Goal: Task Accomplishment & Management: Use online tool/utility

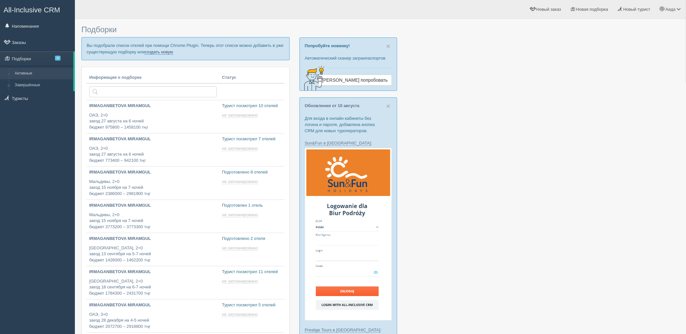
click at [154, 52] on link "создать новую" at bounding box center [159, 51] width 29 height 5
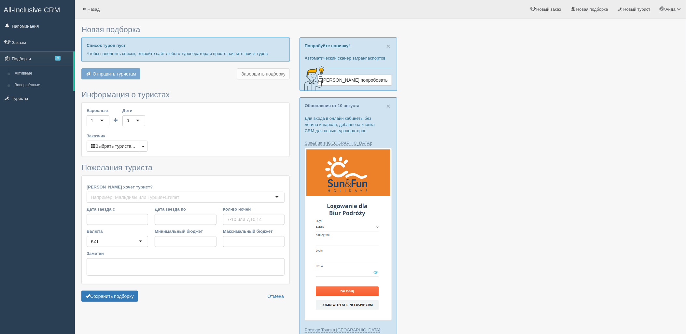
type input "5"
type input "928500"
type input "1386000"
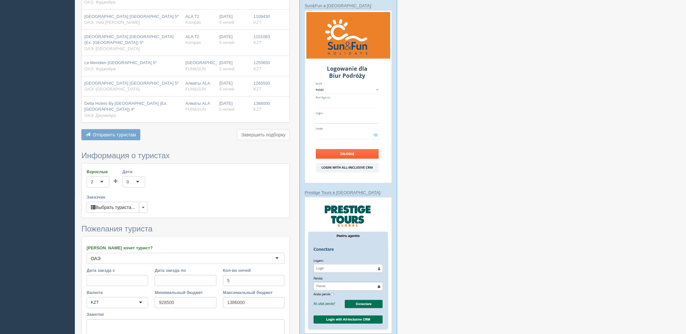
scroll to position [150, 0]
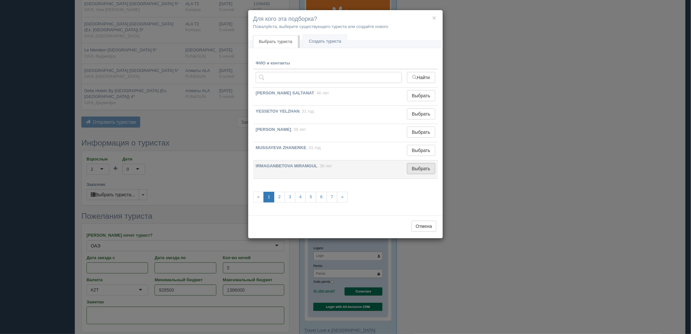
click at [429, 166] on button "Выбрать" at bounding box center [421, 168] width 28 height 11
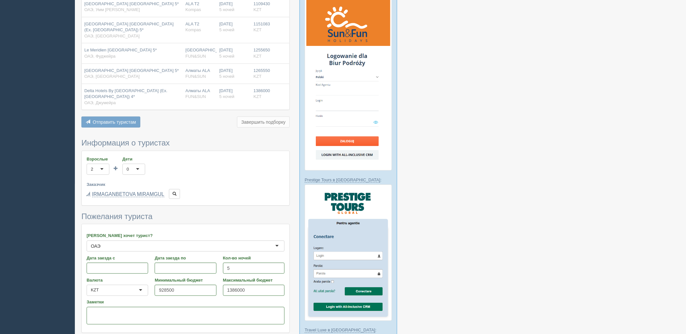
drag, startPoint x: 124, startPoint y: 333, endPoint x: 125, endPoint y: 330, distance: 3.8
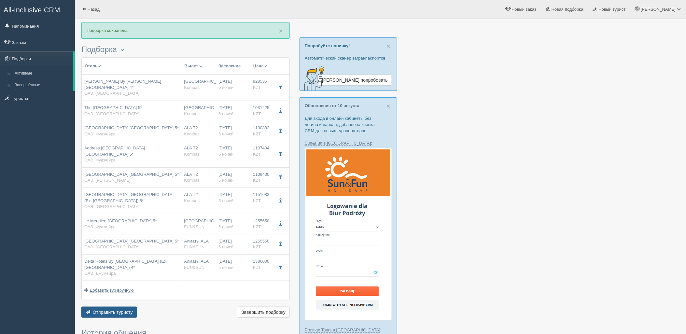
click at [128, 310] on span "Отправить туристу" at bounding box center [113, 312] width 40 height 5
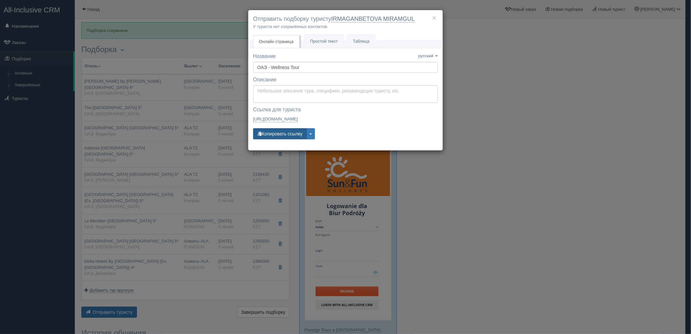
click at [290, 134] on button "Копировать ссылку" at bounding box center [280, 133] width 54 height 11
drag, startPoint x: 280, startPoint y: 130, endPoint x: 231, endPoint y: 105, distance: 54.7
click at [280, 130] on button "Копировать ссылку" at bounding box center [280, 133] width 54 height 11
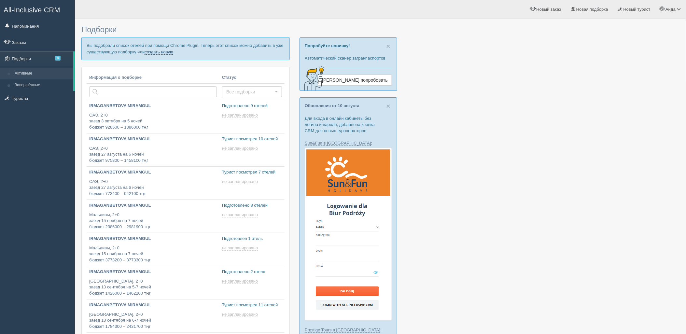
click at [163, 53] on link "создать новую" at bounding box center [159, 51] width 29 height 5
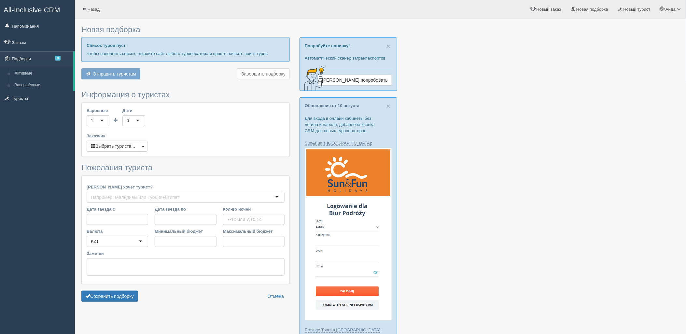
type input "5"
type input "1848500"
type input "2932000"
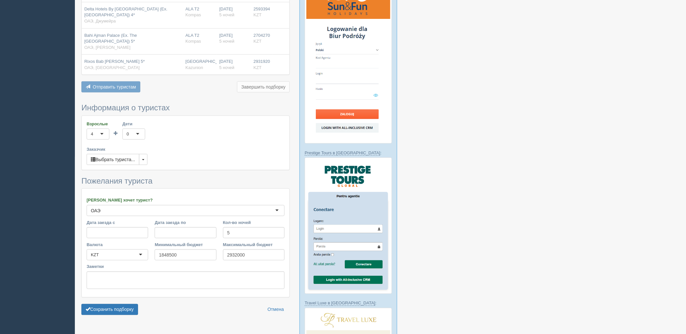
scroll to position [179, 0]
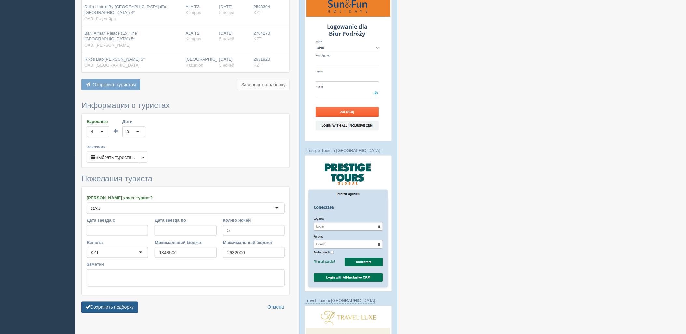
click at [119, 302] on button "Сохранить подборку" at bounding box center [109, 307] width 57 height 11
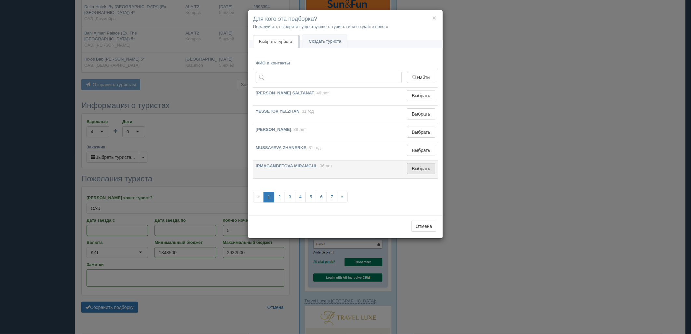
click at [431, 174] on button "Выбрать" at bounding box center [421, 168] width 28 height 11
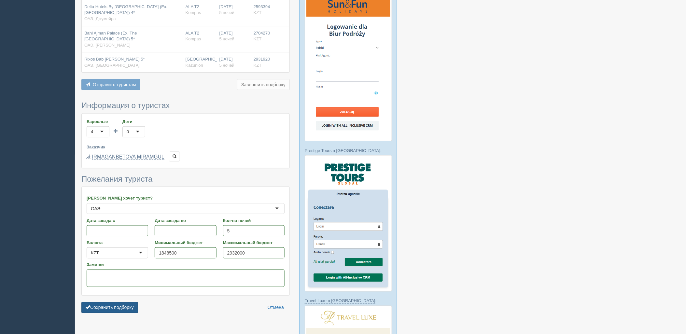
click at [134, 302] on button "Сохранить подборку" at bounding box center [109, 307] width 57 height 11
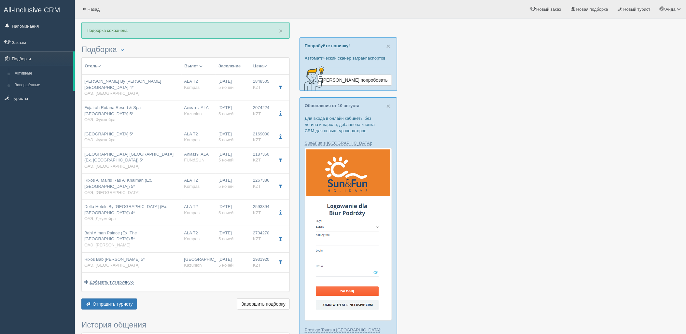
click at [112, 298] on div "Отправить туристу Отправить Завершить подборку Активировать подборку Добавить и…" at bounding box center [185, 304] width 208 height 13
click at [119, 301] on span "Отправить туристу" at bounding box center [113, 303] width 40 height 5
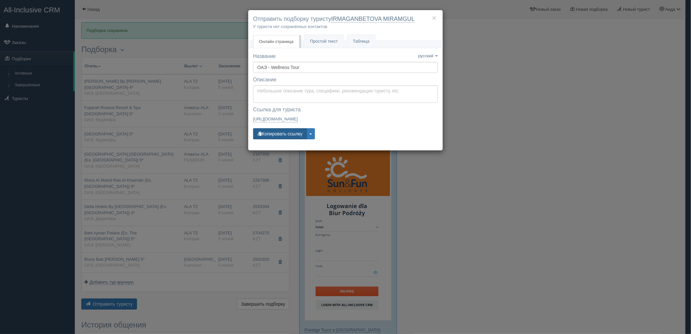
click at [284, 135] on button "Копировать ссылку" at bounding box center [280, 133] width 54 height 11
click at [495, 153] on div "× Отправить подборку туристу IRMAGANBETOVA MIRAMGUL У туриста нет сохранённых к…" at bounding box center [345, 167] width 691 height 334
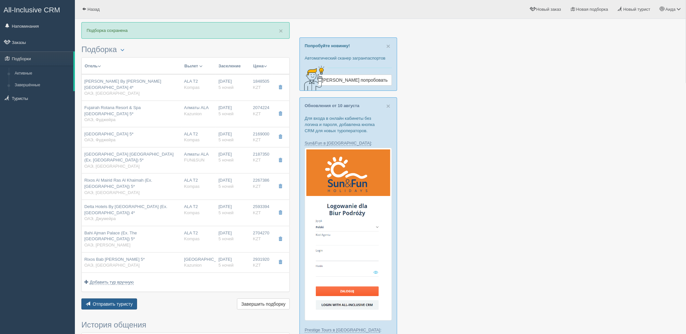
click at [104, 298] on button "Отправить туристу Отправить" at bounding box center [109, 303] width 56 height 11
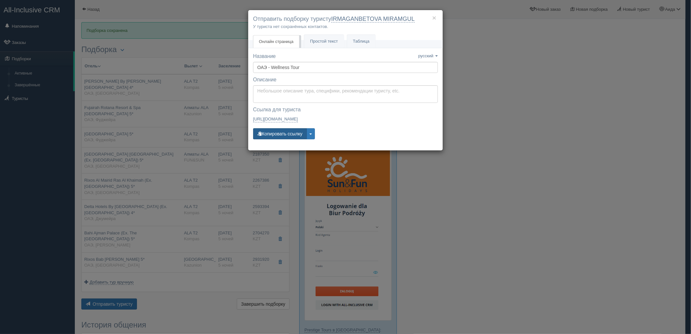
click at [284, 138] on button "Копировать ссылку" at bounding box center [280, 133] width 54 height 11
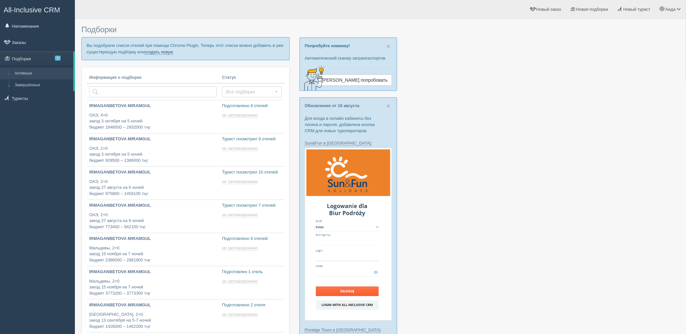
click at [165, 53] on link "создать новую" at bounding box center [159, 51] width 29 height 5
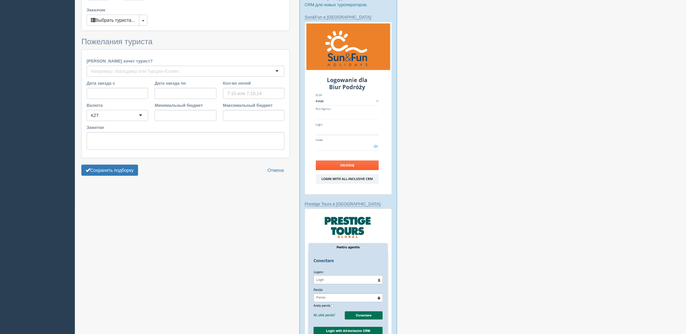
type input "5"
type input "1373200"
type input "2184200"
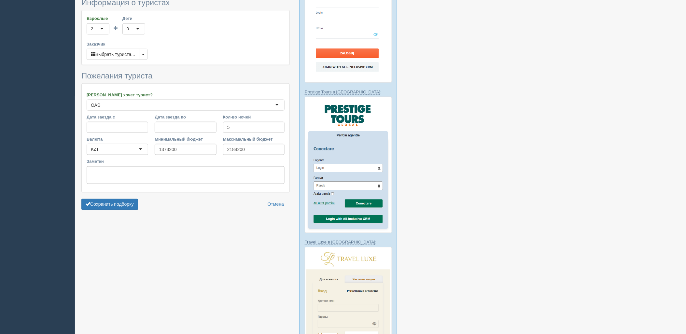
scroll to position [255, 0]
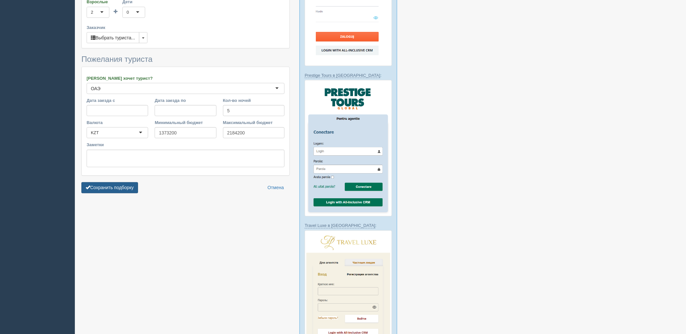
click at [122, 189] on button "Сохранить подборку" at bounding box center [109, 187] width 57 height 11
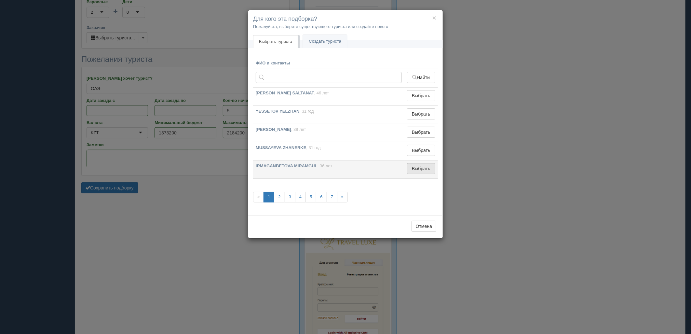
click at [424, 167] on button "Выбрать" at bounding box center [421, 168] width 28 height 11
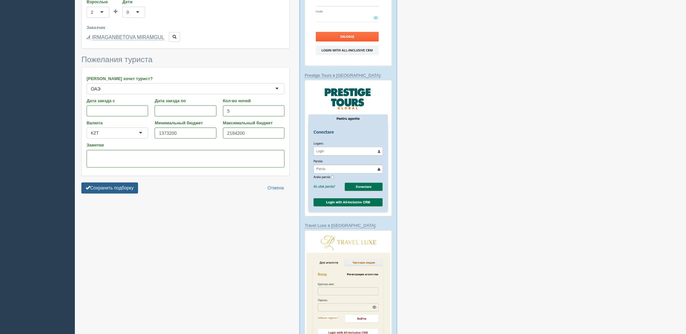
click at [118, 193] on button "Сохранить подборку" at bounding box center [109, 188] width 57 height 11
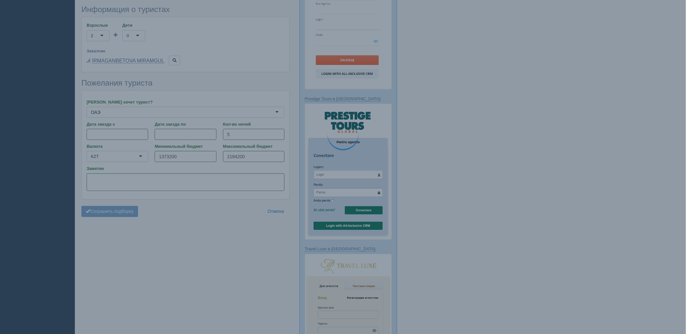
scroll to position [218, 0]
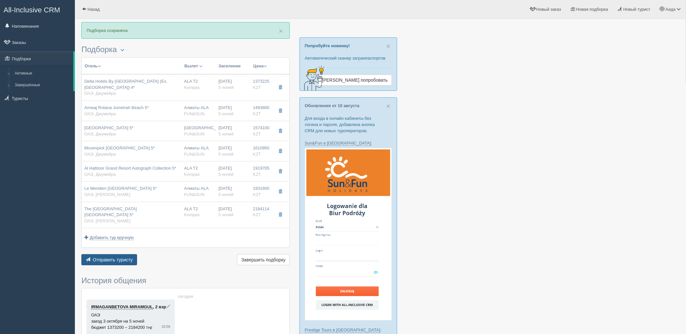
click at [111, 262] on span "Отправить туристу" at bounding box center [113, 259] width 40 height 5
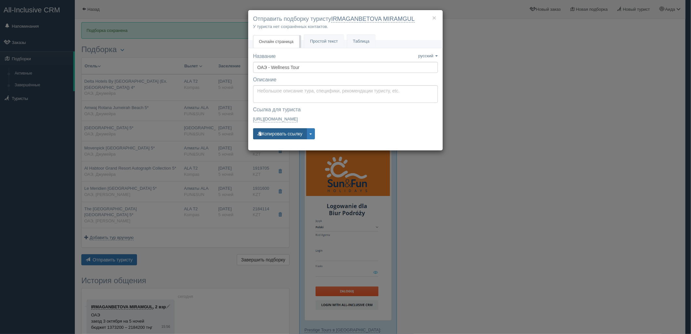
click at [283, 133] on button "Копировать ссылку" at bounding box center [280, 133] width 54 height 11
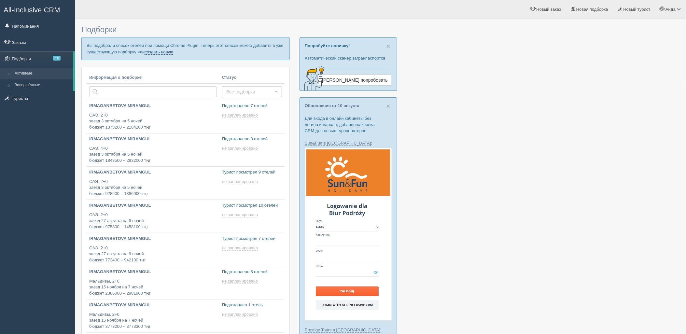
click at [149, 54] on link "создать новую" at bounding box center [159, 51] width 29 height 5
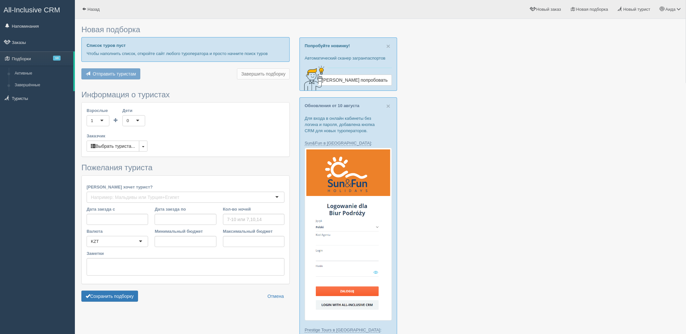
type input "7"
type input "641700"
type input "829600"
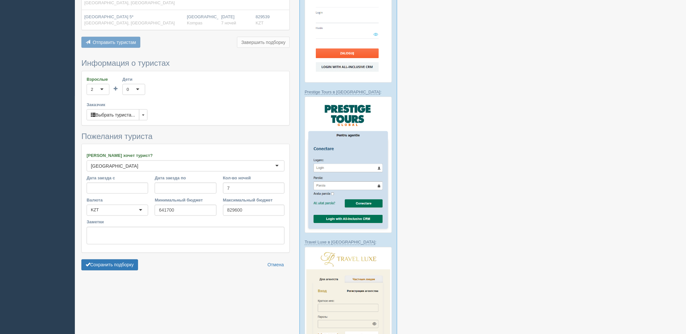
scroll to position [193, 0]
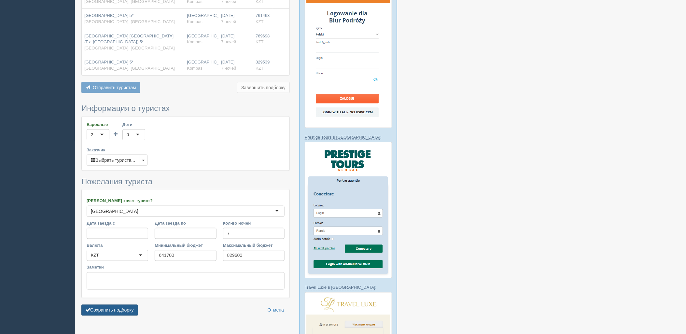
drag, startPoint x: 103, startPoint y: 314, endPoint x: 109, endPoint y: 311, distance: 7.7
click at [103, 314] on button "Сохранить подборку" at bounding box center [109, 310] width 57 height 11
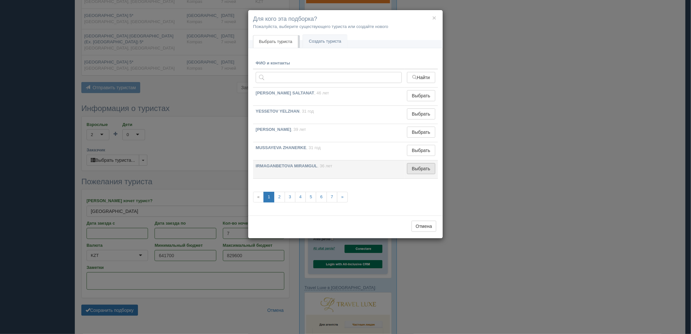
click at [409, 171] on button "Выбрать" at bounding box center [421, 168] width 28 height 11
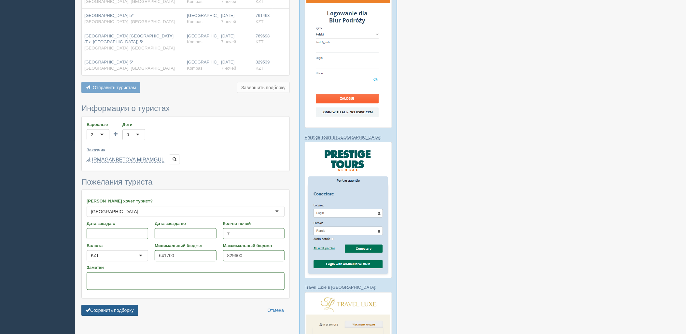
click at [127, 311] on button "Сохранить подборку" at bounding box center [109, 310] width 57 height 11
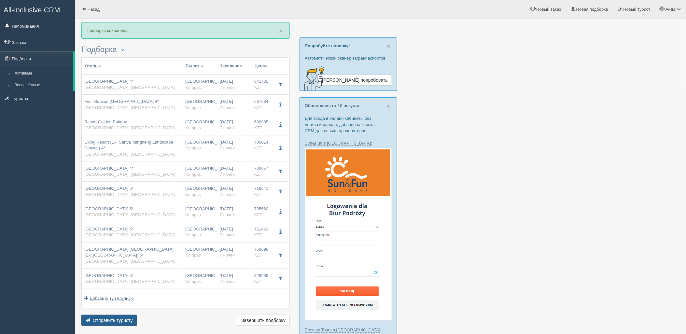
click at [117, 320] on span "Отправить туристу" at bounding box center [113, 320] width 40 height 5
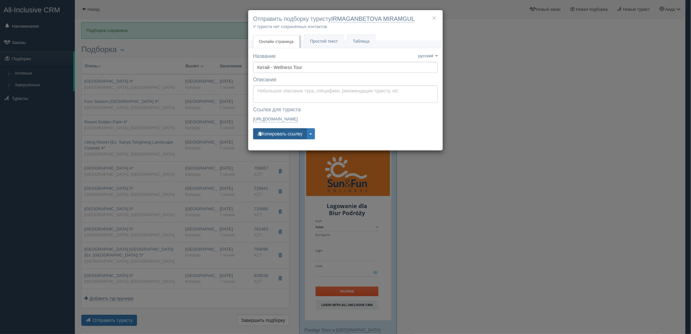
click at [276, 131] on button "Копировать ссылку" at bounding box center [280, 133] width 54 height 11
drag, startPoint x: 566, startPoint y: 111, endPoint x: 565, endPoint y: 104, distance: 6.8
click at [566, 109] on div "× Отправить подборку туристу IRMAGANBETOVA MIRAMGUL У туриста нет сохранённых к…" at bounding box center [345, 167] width 691 height 334
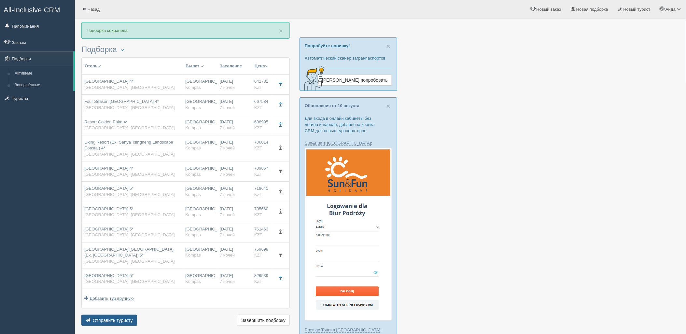
click at [110, 319] on span "Отправить туристу" at bounding box center [113, 320] width 40 height 5
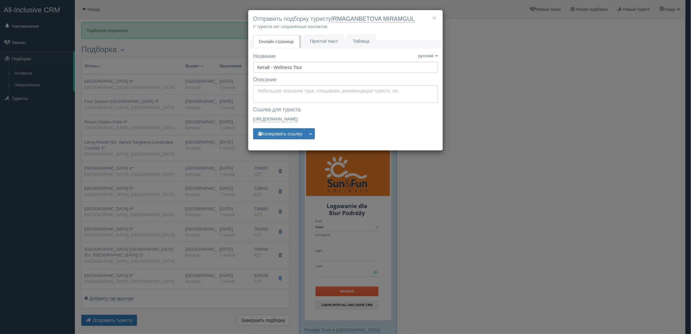
click at [284, 140] on div "Название Название сохранено русский english eesti latviešu polski українська ру…" at bounding box center [345, 99] width 185 height 93
click at [284, 135] on button "Копировать ссылку" at bounding box center [280, 133] width 54 height 11
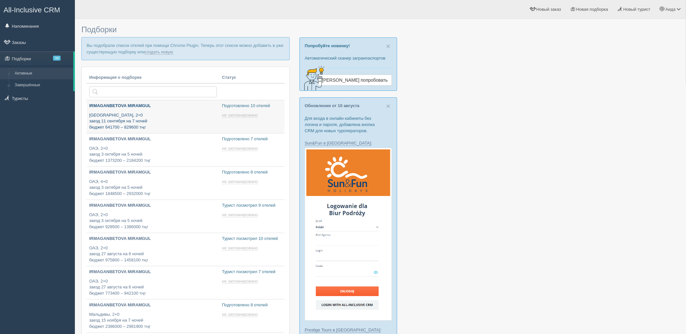
type input "[DATE] 17:10"
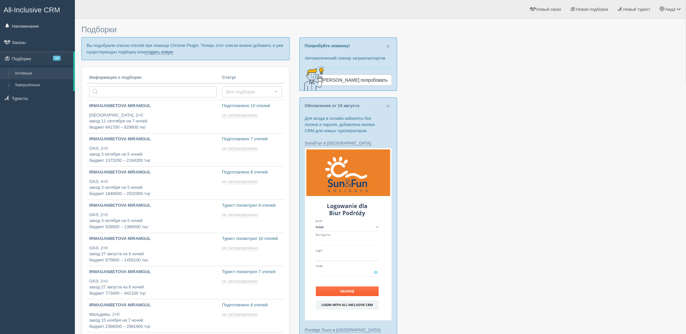
click at [166, 51] on link "создать новую" at bounding box center [159, 51] width 29 height 5
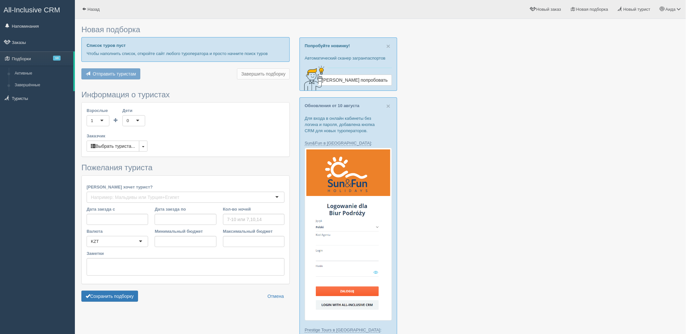
type input "7"
type input "643800"
type input "788400"
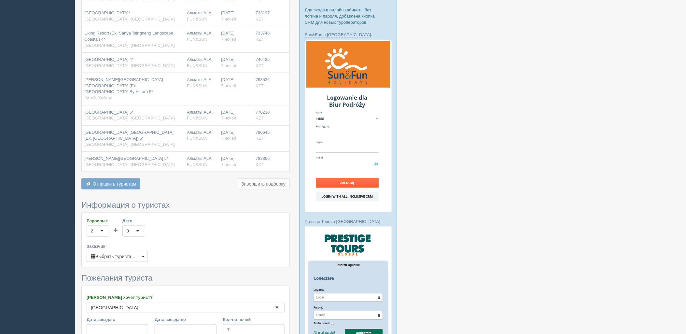
scroll to position [213, 0]
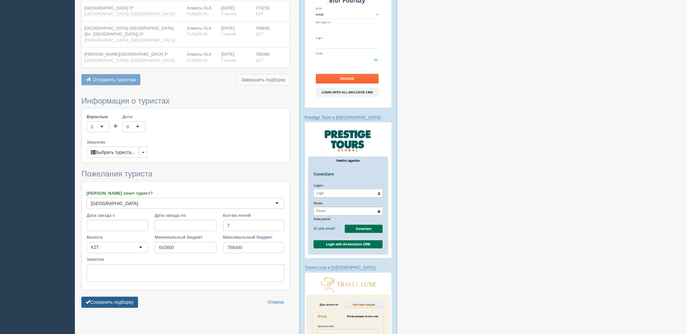
click at [130, 297] on button "Сохранить подборку" at bounding box center [109, 302] width 57 height 11
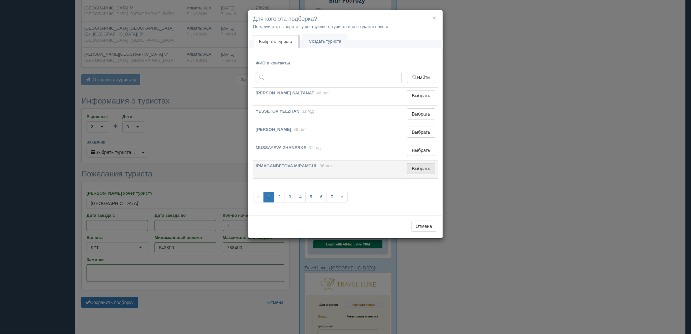
click at [425, 170] on button "Выбрать" at bounding box center [421, 168] width 28 height 11
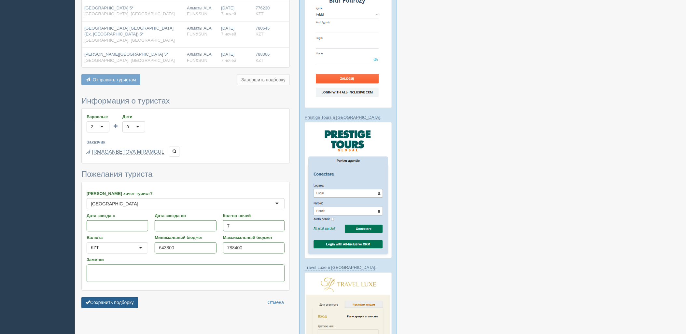
click at [124, 297] on button "Сохранить подборку" at bounding box center [109, 302] width 57 height 11
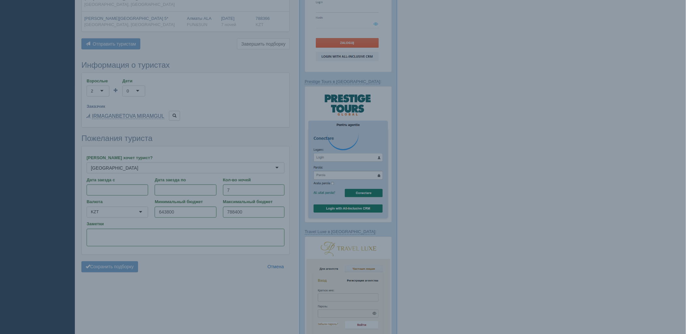
scroll to position [249, 0]
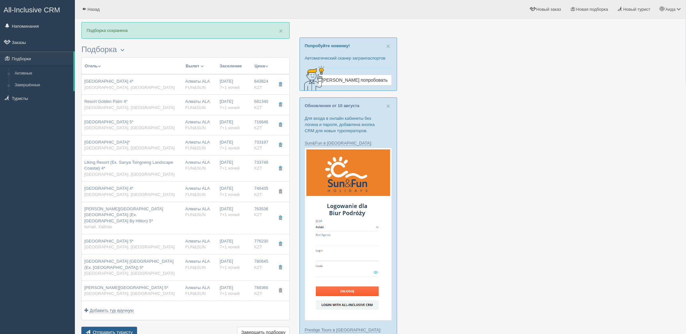
click at [118, 327] on button "Отправить туристу Отправить" at bounding box center [109, 332] width 56 height 11
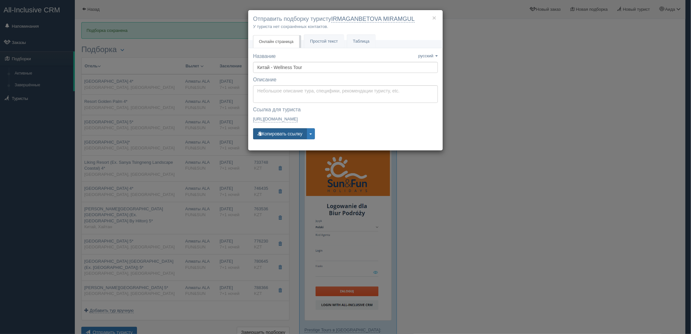
click at [282, 134] on button "Копировать ссылку" at bounding box center [280, 133] width 54 height 11
drag, startPoint x: 520, startPoint y: 104, endPoint x: 517, endPoint y: 102, distance: 4.2
click at [520, 103] on div "× Отправить подборку туристу IRMAGANBETOVA MIRAMGUL У туриста нет сохранённых к…" at bounding box center [345, 167] width 691 height 334
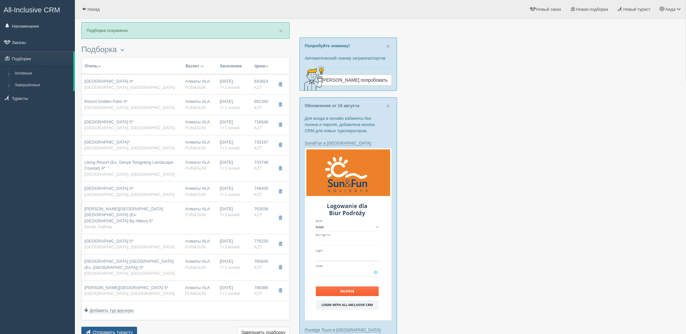
click at [116, 330] on span "Отправить туристу" at bounding box center [113, 332] width 40 height 5
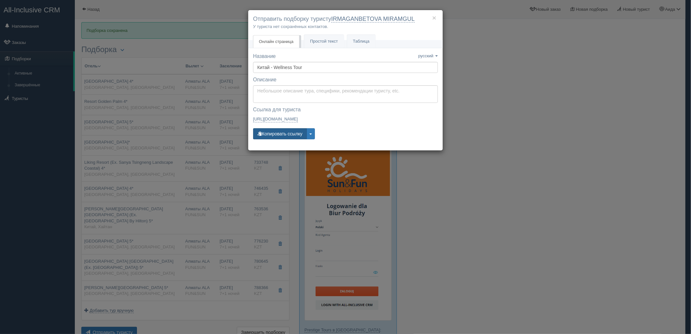
click at [272, 136] on button "Копировать ссылку" at bounding box center [280, 133] width 54 height 11
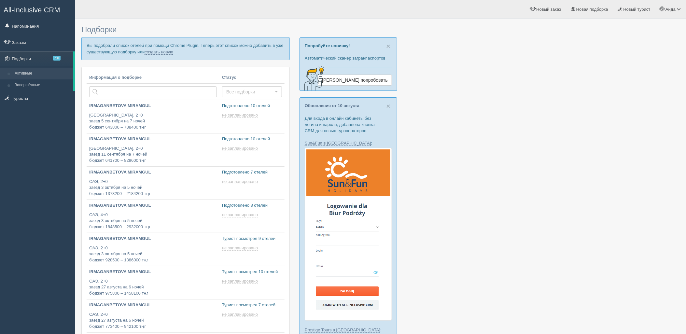
click at [153, 55] on p "Вы подобрали список отелей при помощи Chrome Plugin. Теперь этот список можно д…" at bounding box center [185, 48] width 208 height 23
click at [153, 53] on link "создать новую" at bounding box center [159, 51] width 29 height 5
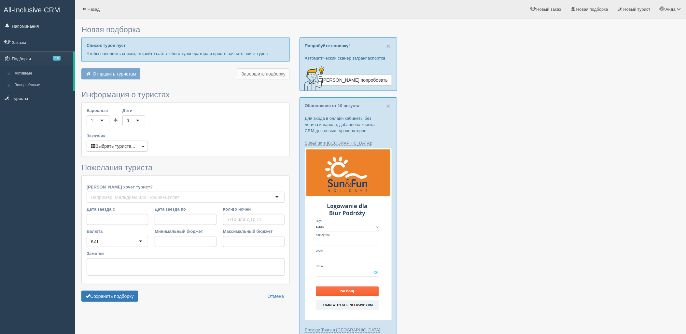
type input "7-9"
type input "737900"
type input "874000"
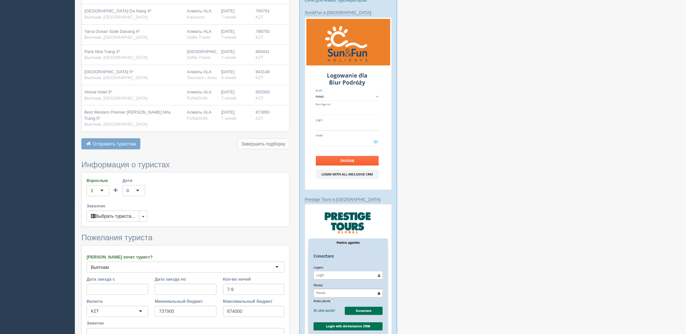
scroll to position [208, 0]
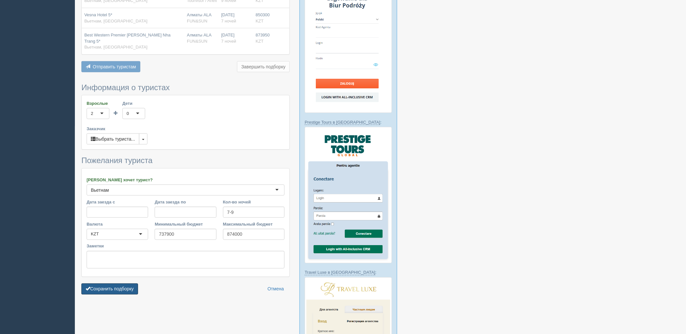
drag, startPoint x: 131, startPoint y: 280, endPoint x: 139, endPoint y: 275, distance: 9.5
click at [131, 284] on button "Сохранить подборку" at bounding box center [109, 289] width 57 height 11
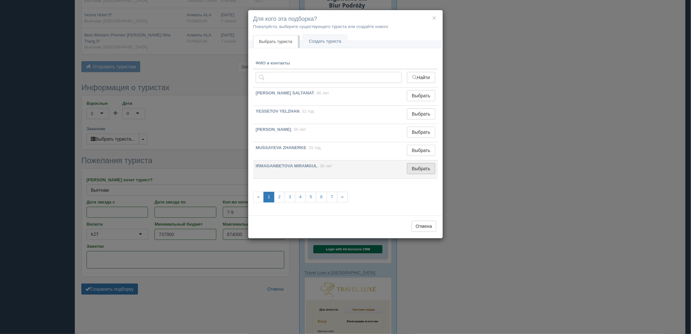
click at [418, 169] on button "Выбрать" at bounding box center [421, 168] width 28 height 11
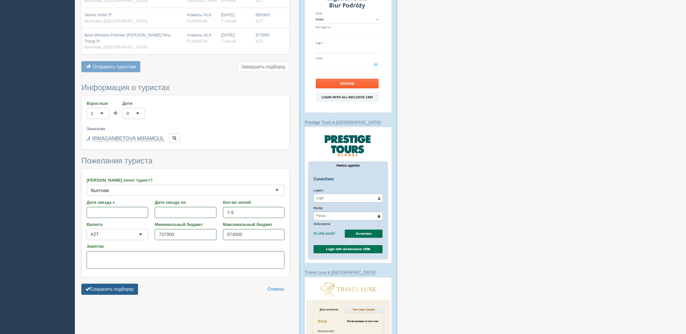
click at [135, 284] on button "Сохранить подборку" at bounding box center [109, 289] width 57 height 11
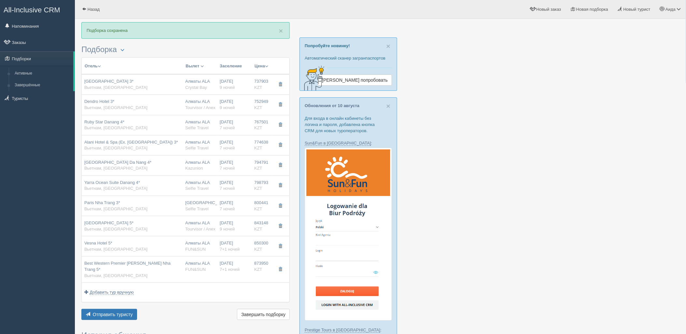
click at [118, 302] on div "Отель Разделить отели... Вылет Выезд Авиа Автобус Заселение Цена Дешёвые вначале" at bounding box center [185, 189] width 208 height 264
click at [123, 312] on span "Отправить туристу" at bounding box center [113, 314] width 40 height 5
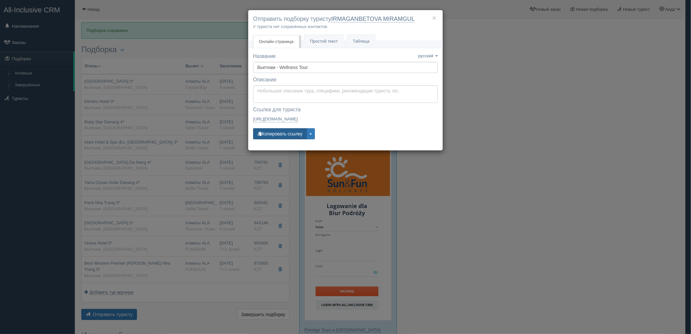
click at [290, 134] on button "Копировать ссылку" at bounding box center [280, 133] width 54 height 11
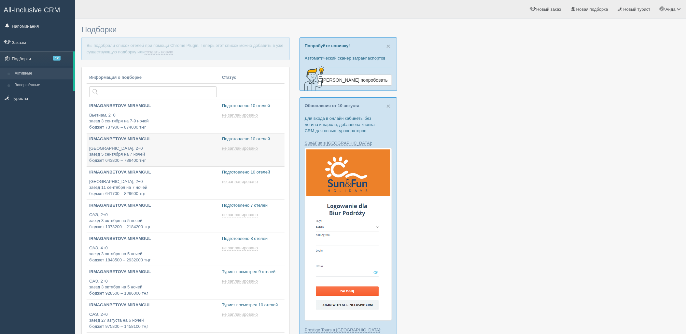
type input "[DATE] 17:15"
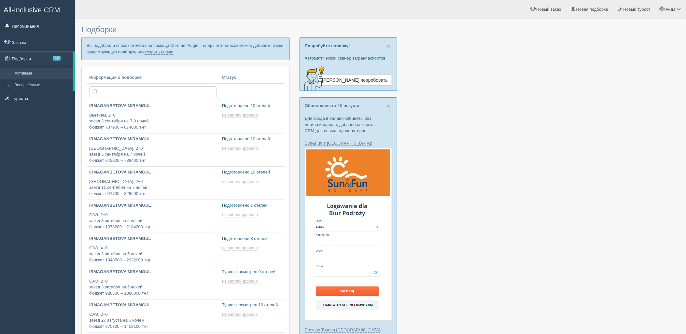
type input "[DATE] 17:20"
click at [165, 52] on link "создать новую" at bounding box center [159, 51] width 29 height 5
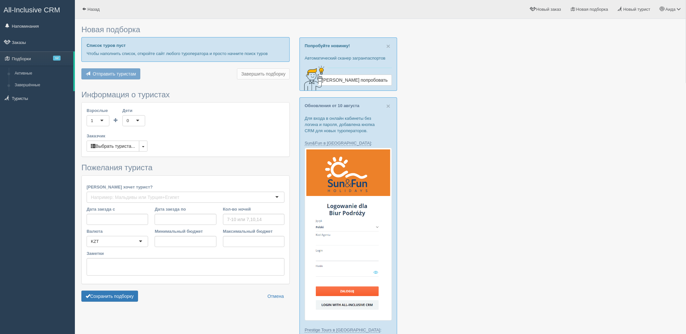
type input "7"
type input "701800"
type input "781700"
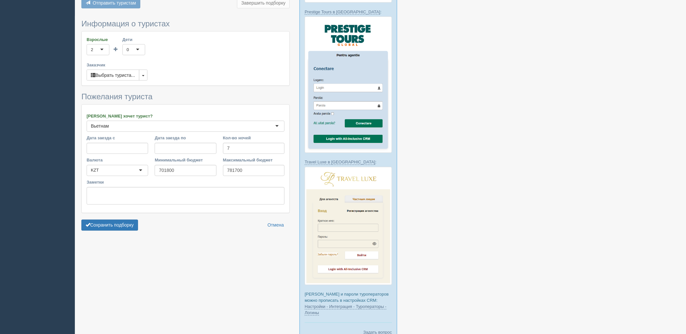
scroll to position [360, 0]
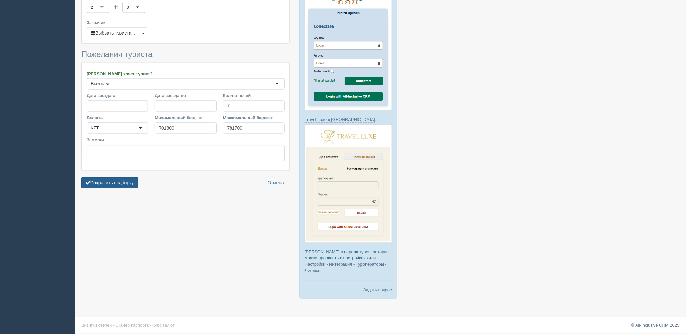
click at [125, 177] on button "Сохранить подборку" at bounding box center [109, 182] width 57 height 11
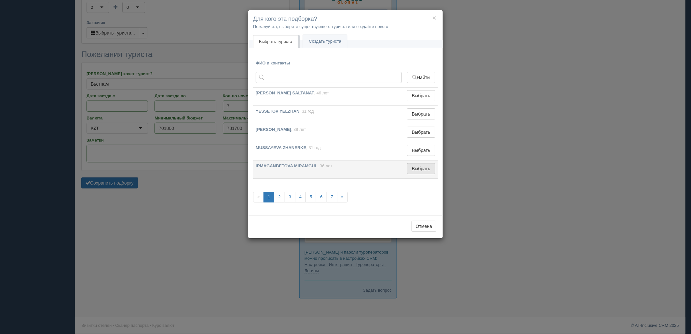
click at [425, 171] on button "Выбрать" at bounding box center [421, 168] width 28 height 11
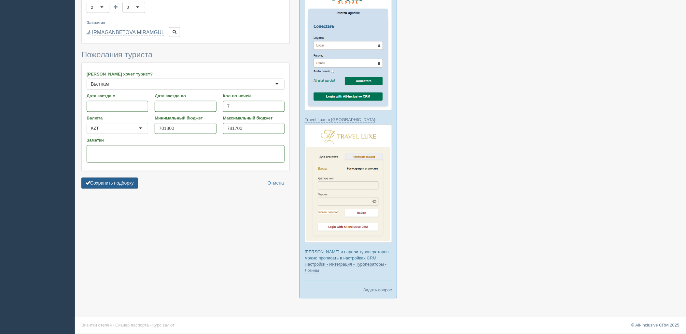
click at [123, 178] on button "Сохранить подборку" at bounding box center [109, 183] width 57 height 11
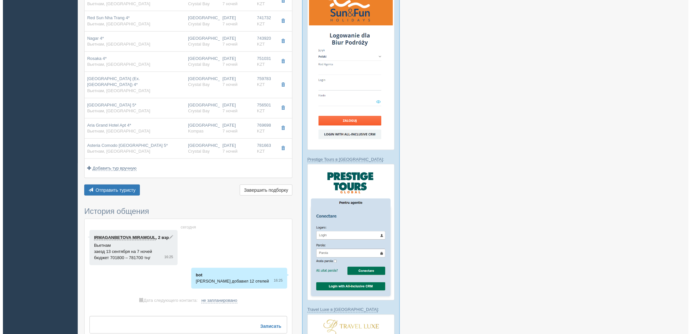
scroll to position [173, 0]
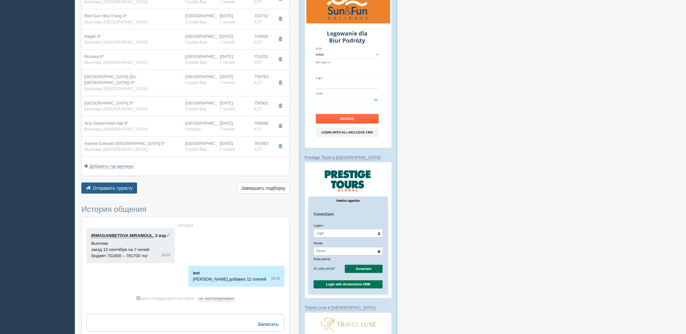
click at [125, 186] on span "Отправить туристу" at bounding box center [113, 188] width 40 height 5
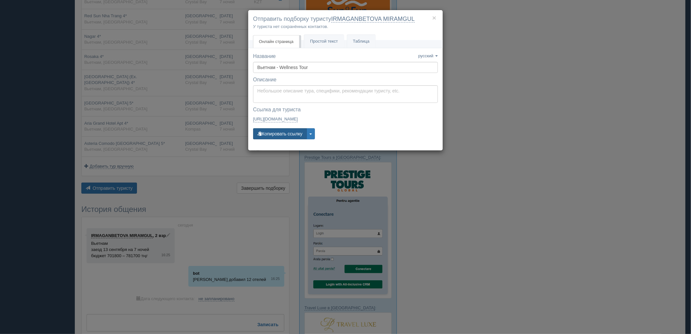
click at [290, 133] on button "Копировать ссылку" at bounding box center [280, 133] width 54 height 11
click at [273, 125] on div "Название Название сохранено русский english eesti latviešu polski українська ру…" at bounding box center [345, 99] width 185 height 93
click at [272, 132] on button "Копировать ссылку" at bounding box center [280, 133] width 54 height 11
